Goal: Task Accomplishment & Management: Manage account settings

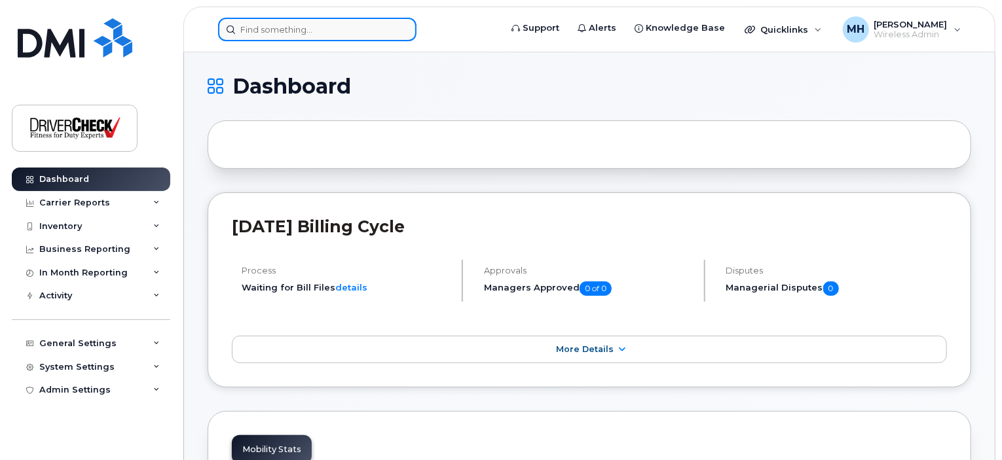
click at [272, 29] on input at bounding box center [317, 30] width 198 height 24
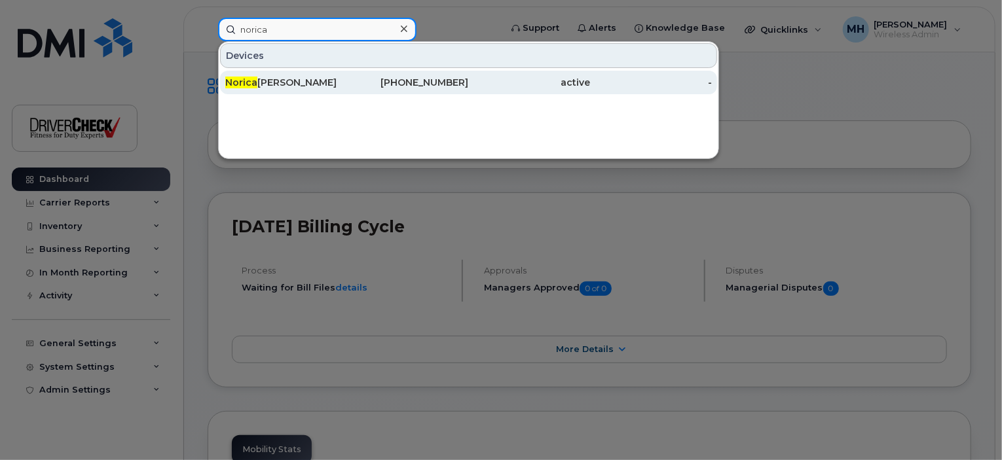
type input "norica"
click at [269, 82] on div "Norica Stein" at bounding box center [286, 82] width 122 height 13
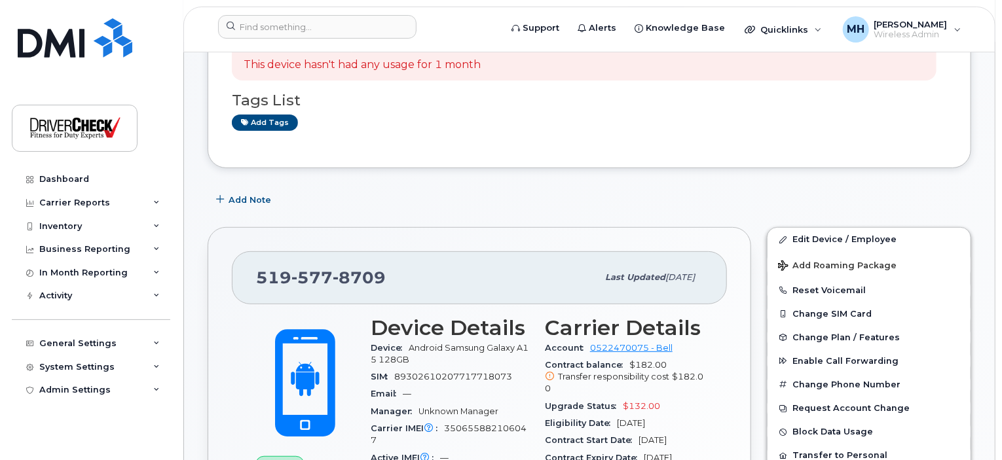
scroll to position [196, 0]
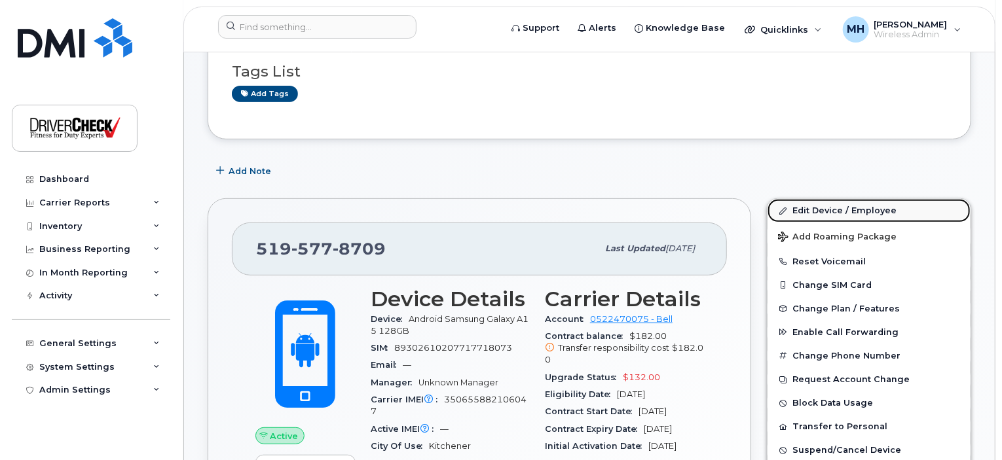
click at [828, 210] on link "Edit Device / Employee" at bounding box center [869, 211] width 203 height 24
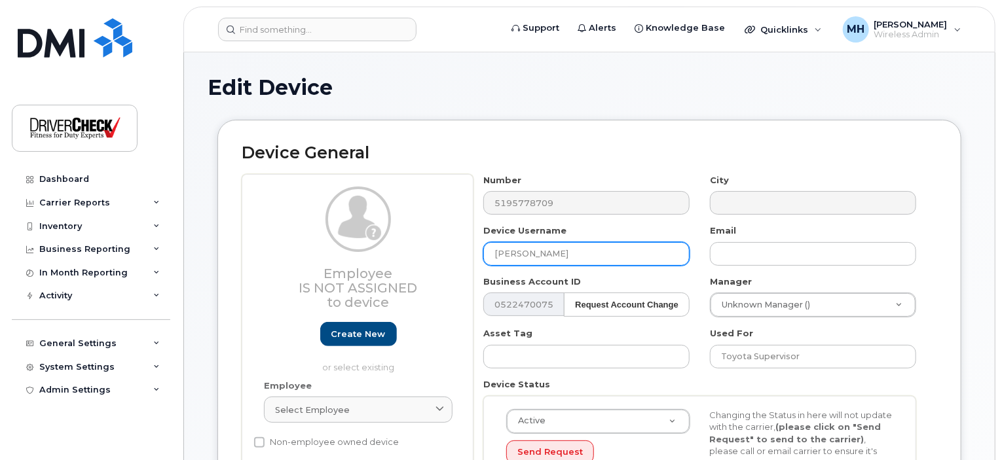
click at [566, 252] on input "[PERSON_NAME]" at bounding box center [586, 254] width 206 height 24
drag, startPoint x: 566, startPoint y: 252, endPoint x: 394, endPoint y: 252, distance: 172.2
click at [394, 252] on div "Employee Is not assigned to device Create new or select existing Employee Selec…" at bounding box center [589, 345] width 695 height 343
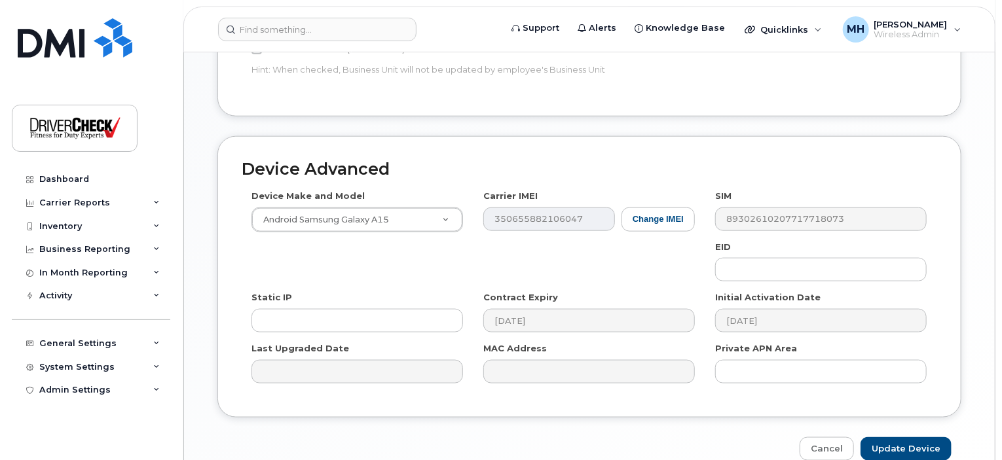
scroll to position [655, 0]
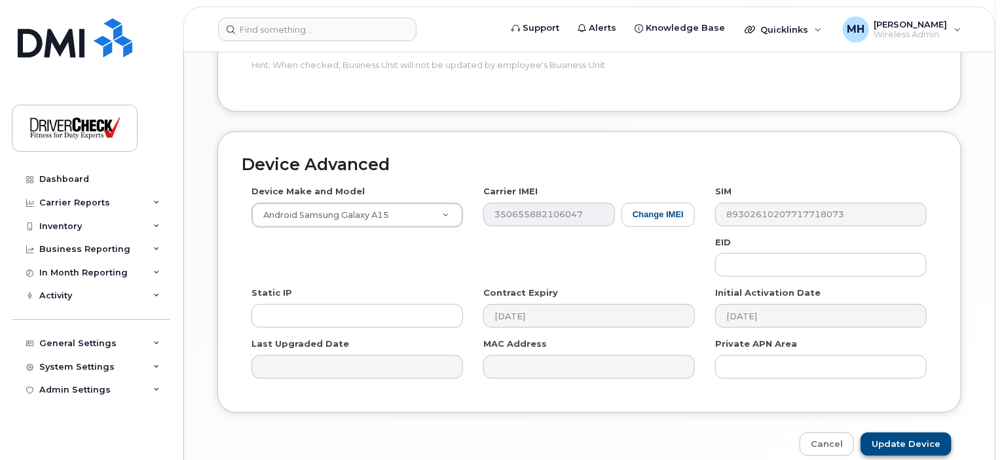
type input "[PERSON_NAME]"
click at [919, 437] on input "Update Device" at bounding box center [906, 445] width 91 height 24
type input "Saving..."
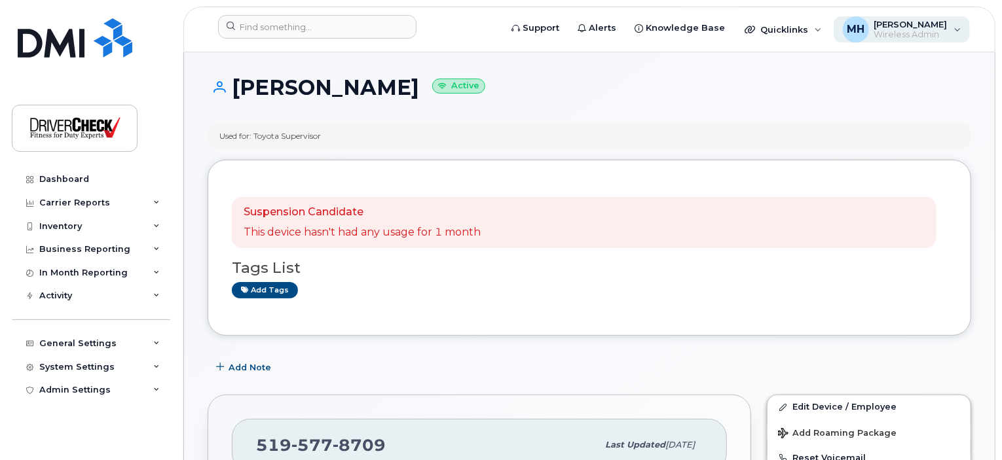
click at [962, 29] on div "MH [PERSON_NAME] Wireless Admin" at bounding box center [902, 29] width 137 height 26
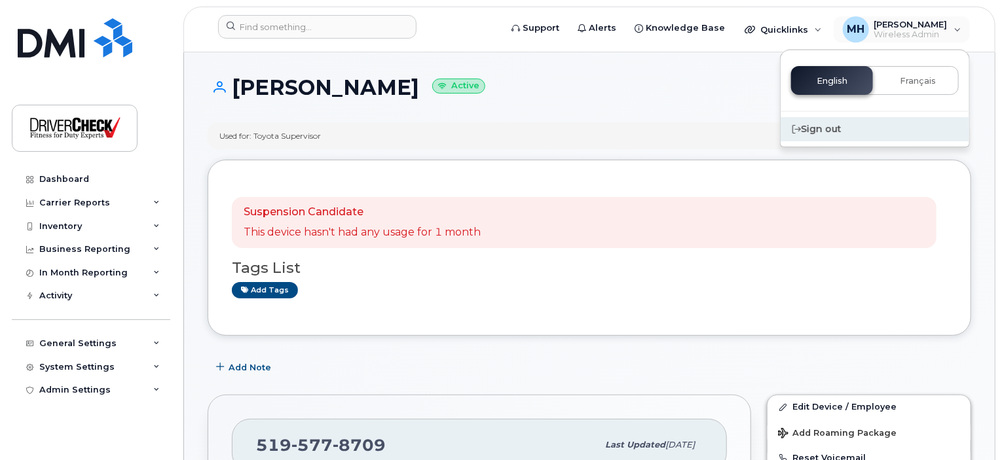
click at [825, 126] on div "Sign out" at bounding box center [875, 129] width 189 height 24
